Goal: Entertainment & Leisure: Consume media (video, audio)

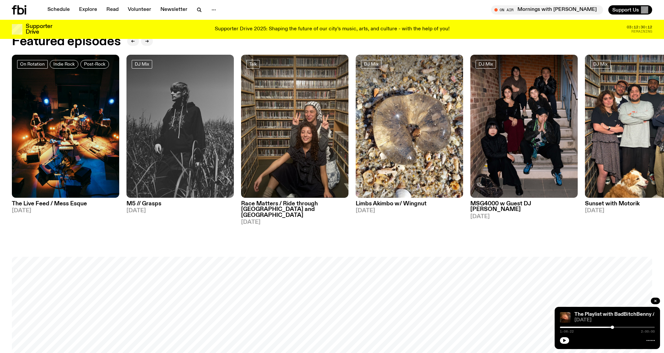
scroll to position [415, 0]
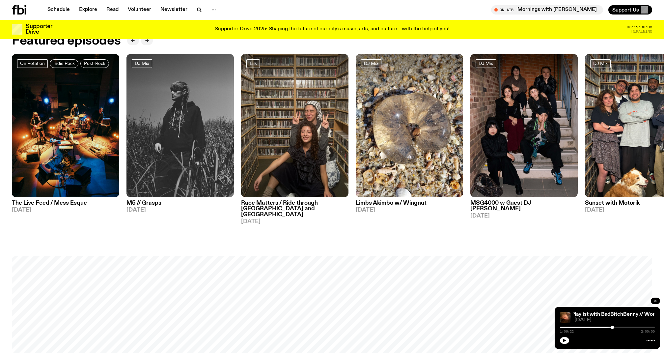
click at [227, 190] on icon "button" at bounding box center [226, 190] width 6 height 7
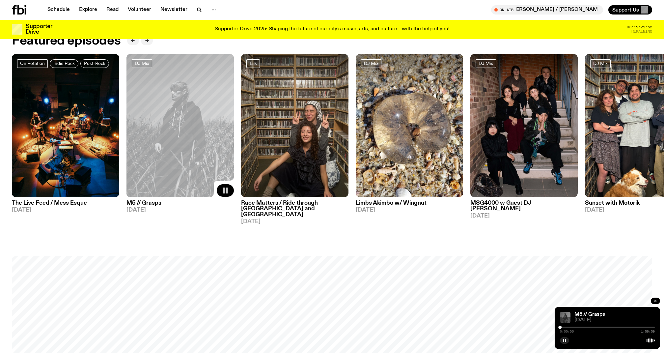
click at [141, 201] on h3 "M5 // Grasps" at bounding box center [180, 203] width 107 height 6
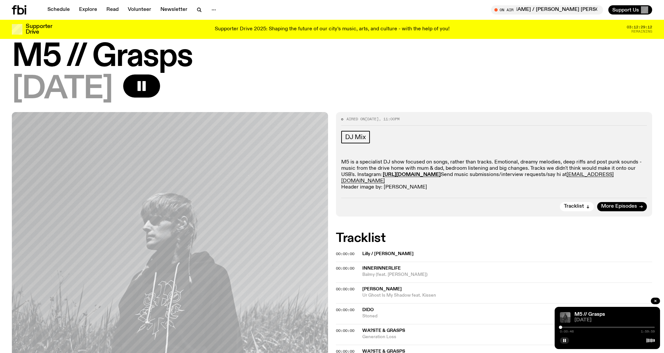
scroll to position [13, 0]
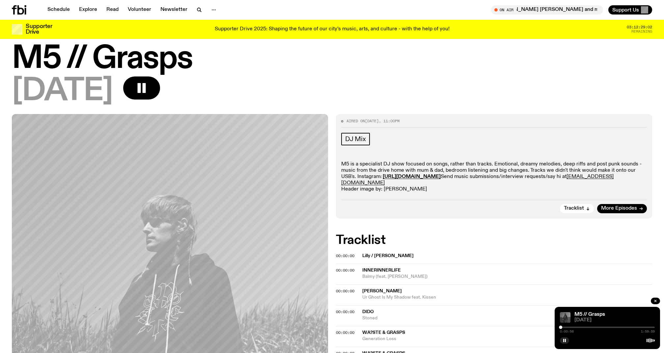
click at [565, 327] on div at bounding box center [607, 327] width 95 height 1
click at [160, 89] on button "button" at bounding box center [141, 87] width 37 height 23
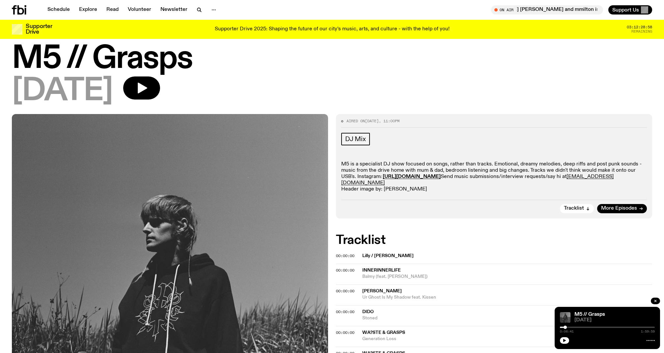
scroll to position [0, 0]
